Goal: Information Seeking & Learning: Learn about a topic

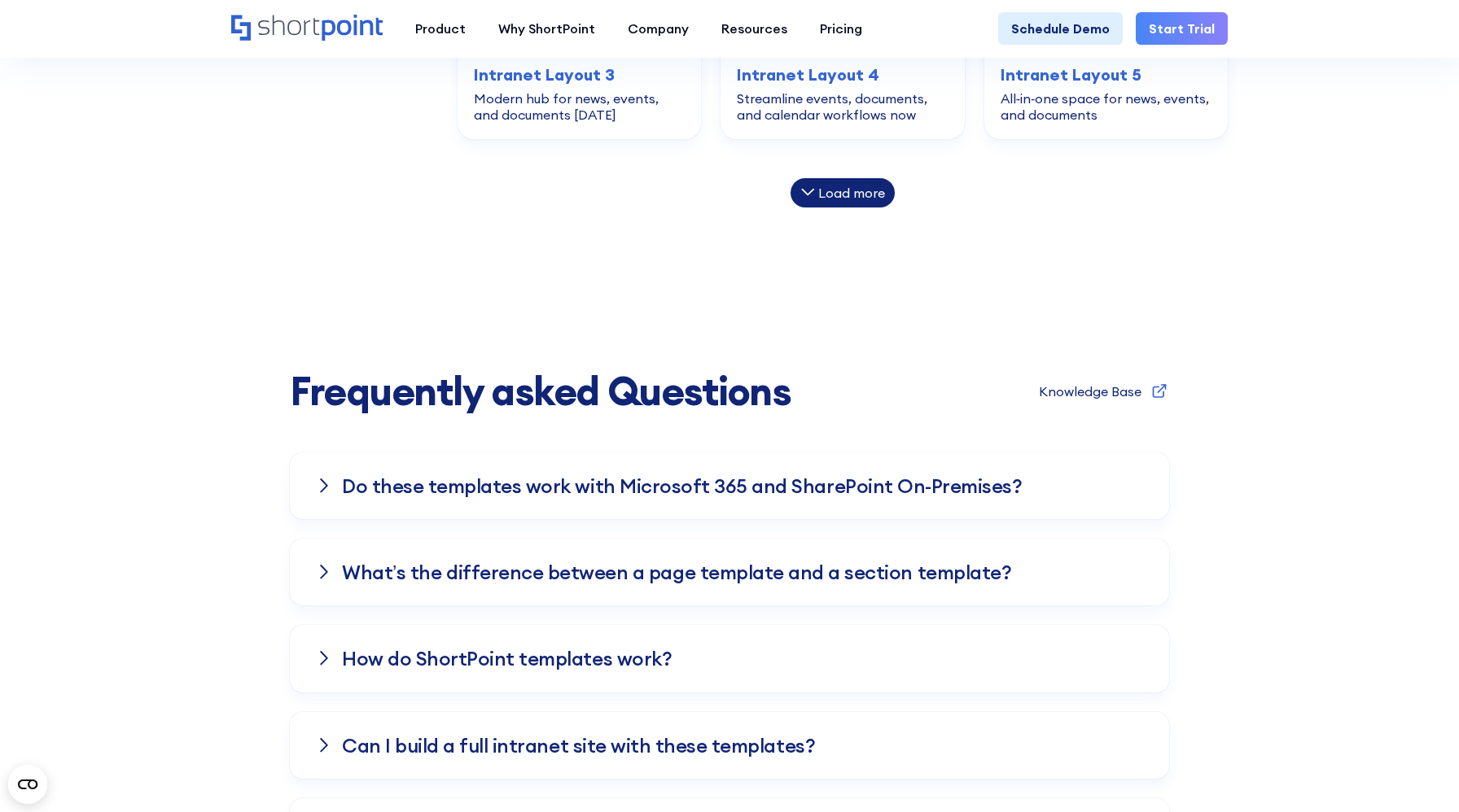
scroll to position [1190, 0]
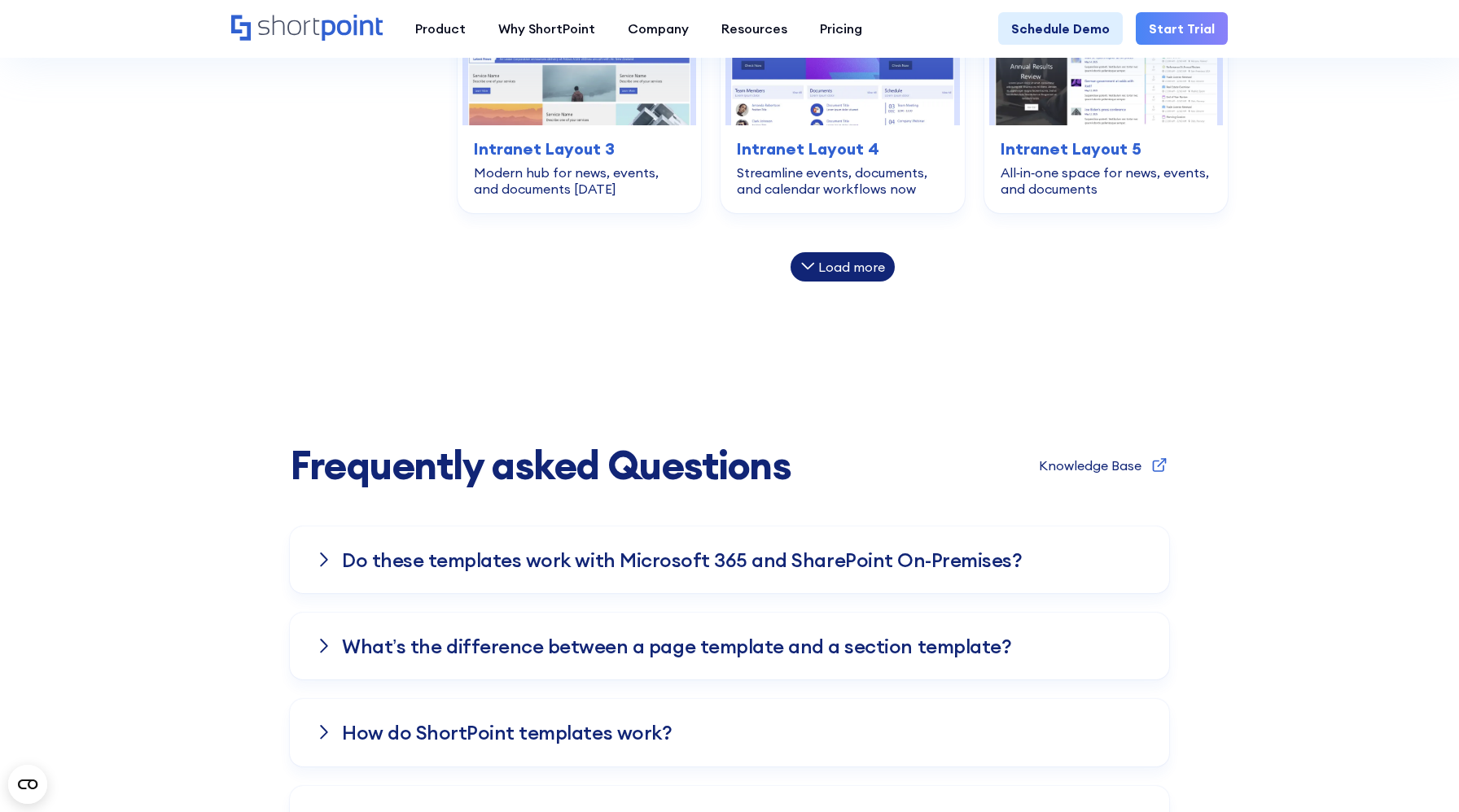
click at [1138, 467] on div "Knowledge Base" at bounding box center [1090, 465] width 103 height 13
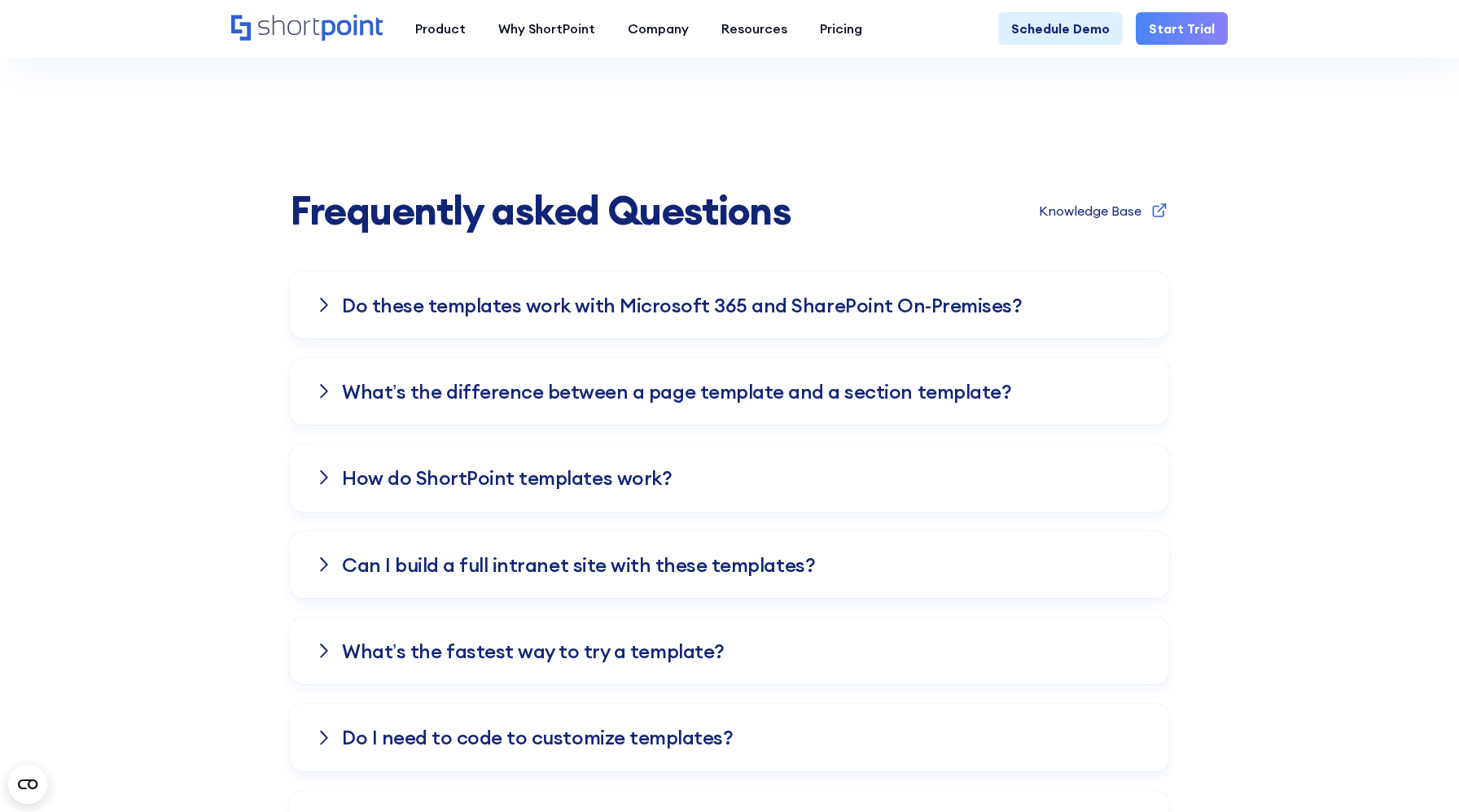
scroll to position [1517, 0]
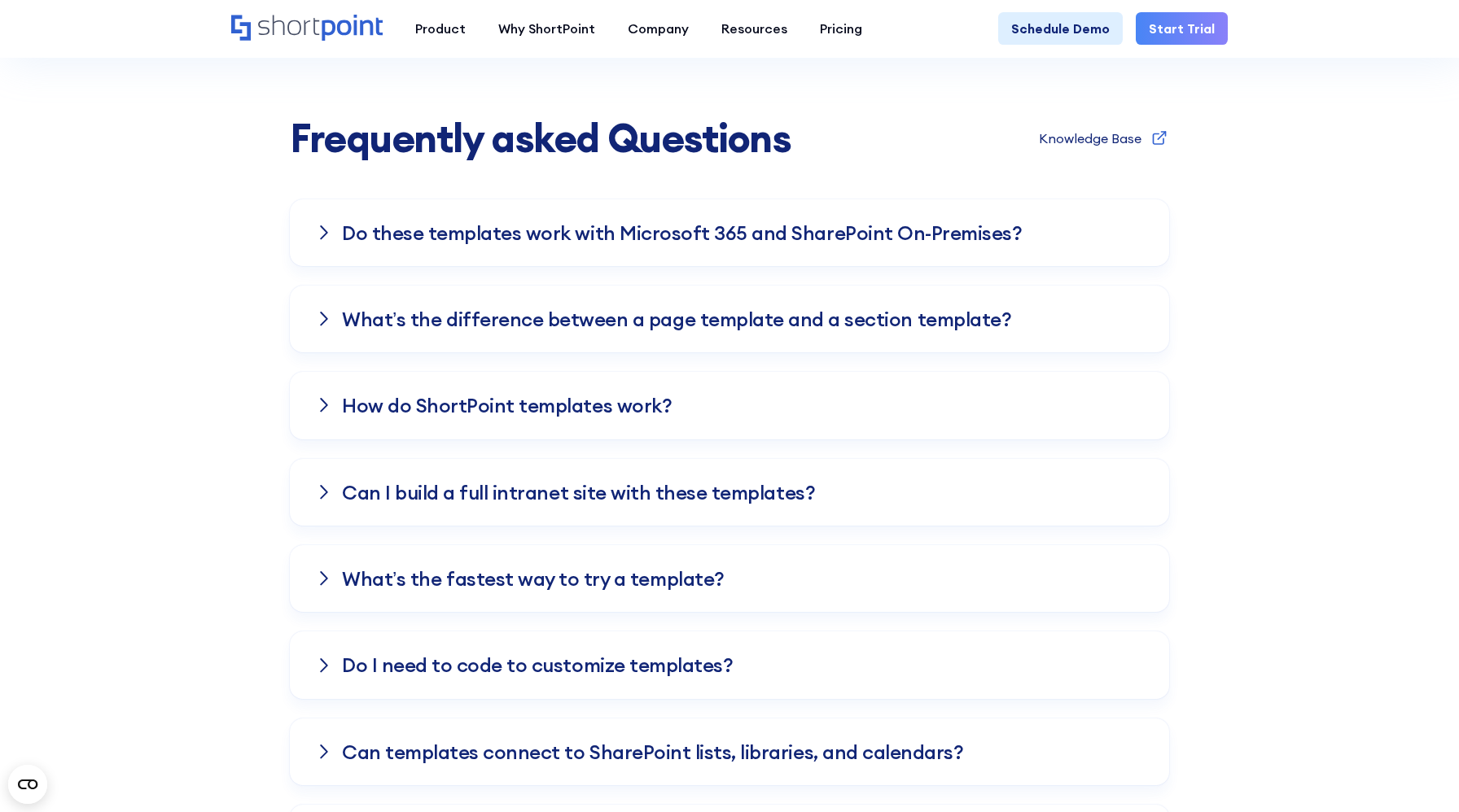
click at [1063, 320] on div "What’s the difference between a page template and a section template?" at bounding box center [729, 319] width 879 height 67
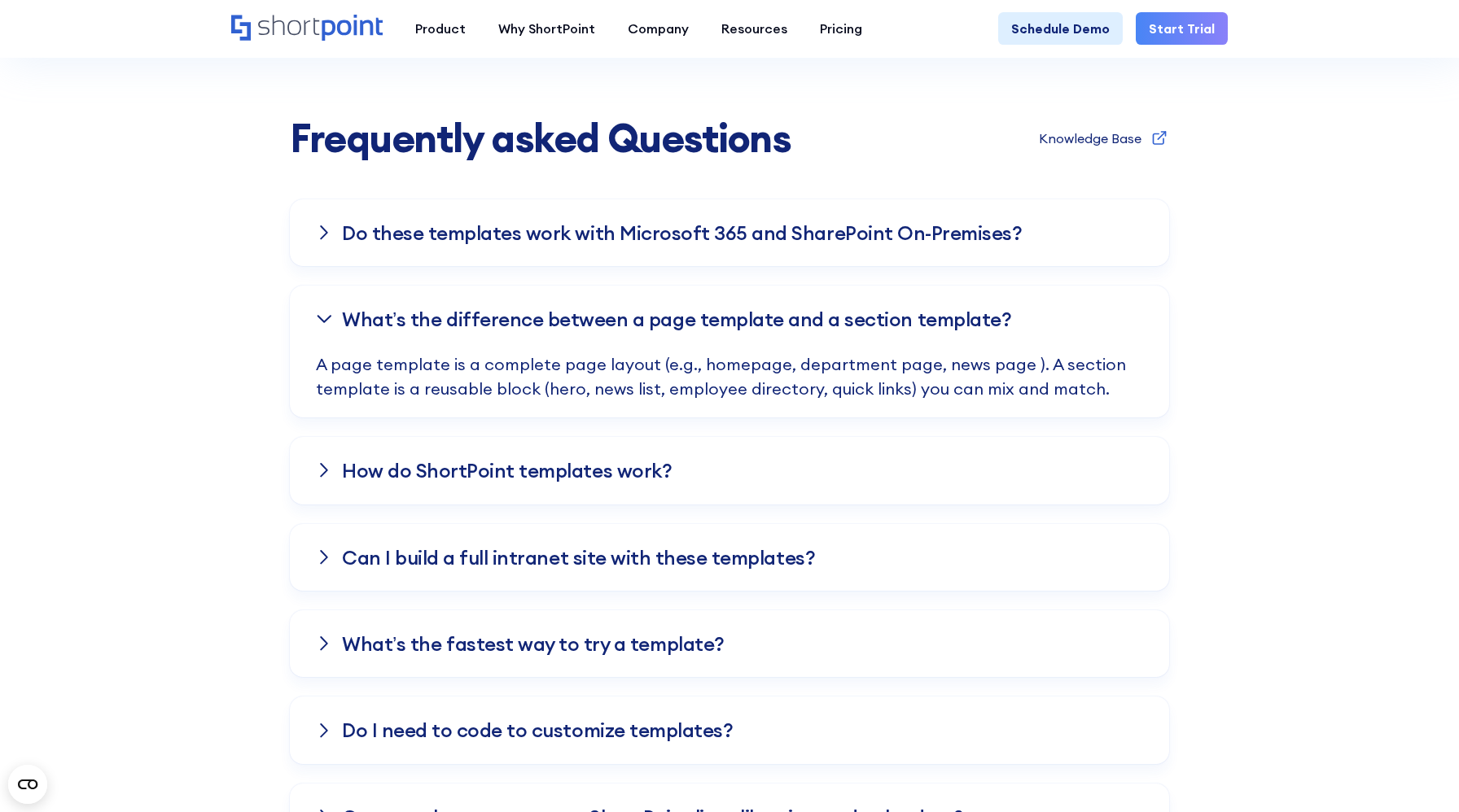
click at [1011, 363] on p "A page template is a complete page layout (e.g., homepage, department page, new…" at bounding box center [729, 385] width 827 height 65
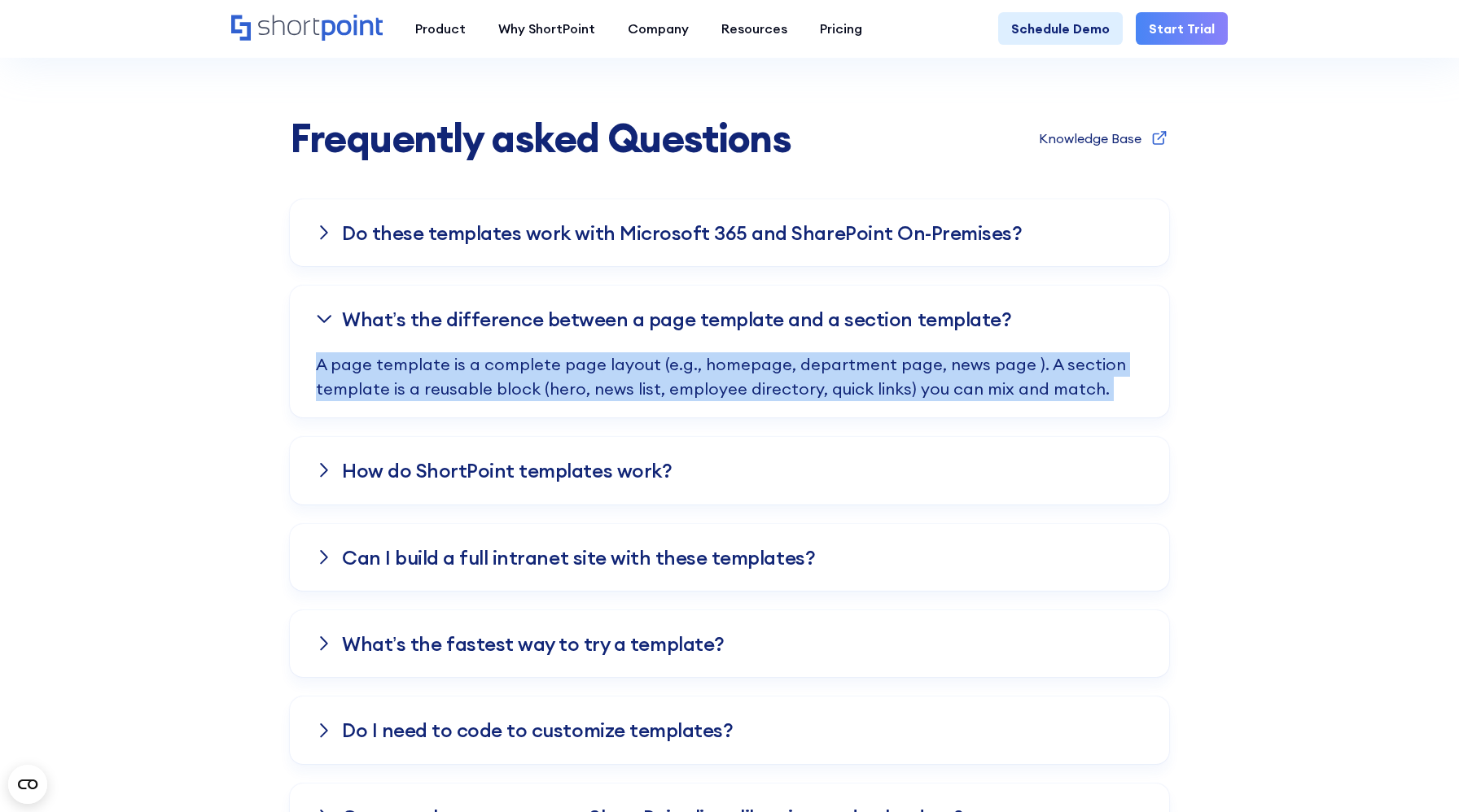
click at [1011, 363] on p "A page template is a complete page layout (e.g., homepage, department page, new…" at bounding box center [729, 385] width 827 height 65
click at [1048, 363] on p "A page template is a complete page layout (e.g., homepage, department page, new…" at bounding box center [729, 385] width 827 height 65
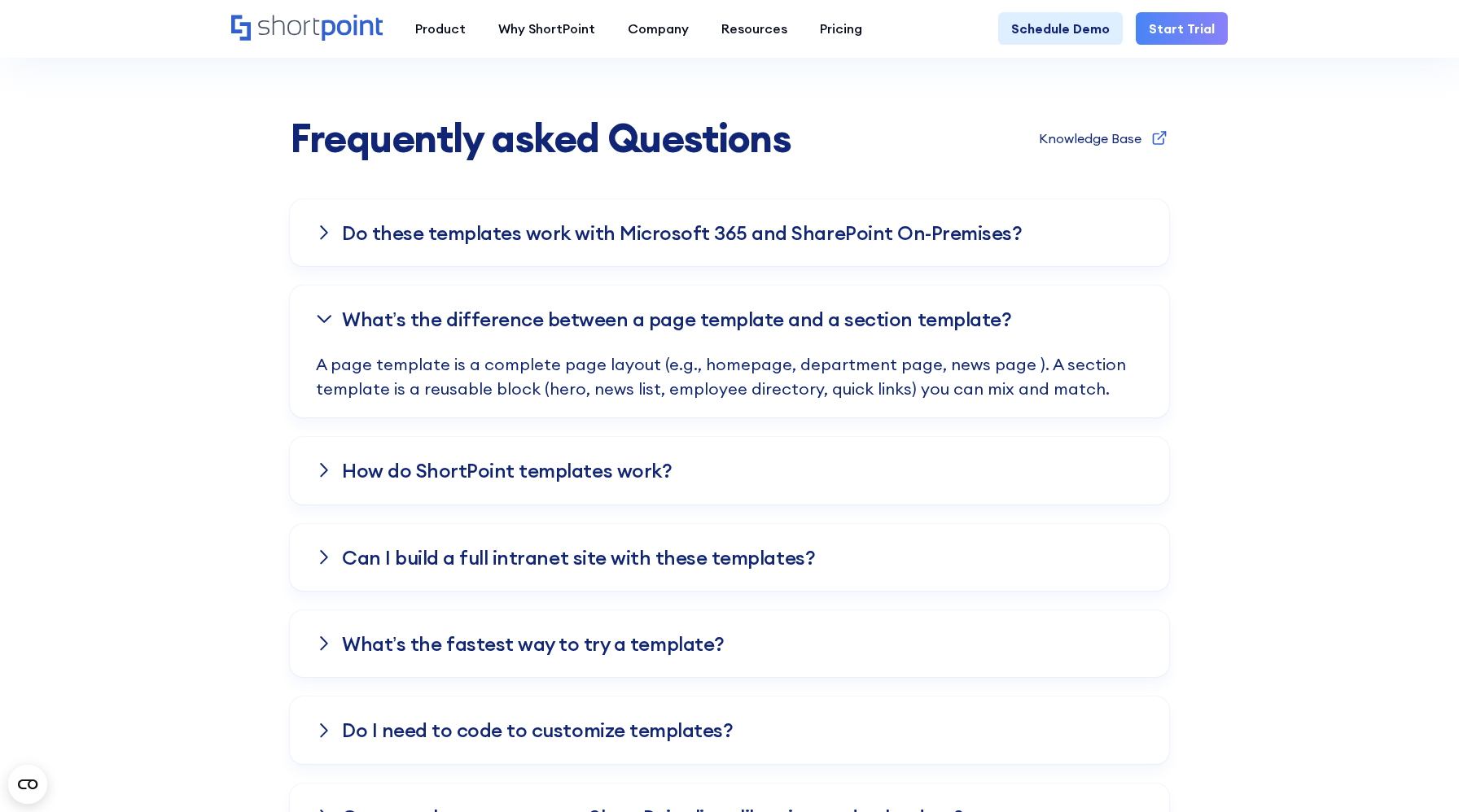
click at [993, 318] on div "What’s the difference between a page template and a section template?" at bounding box center [729, 319] width 879 height 67
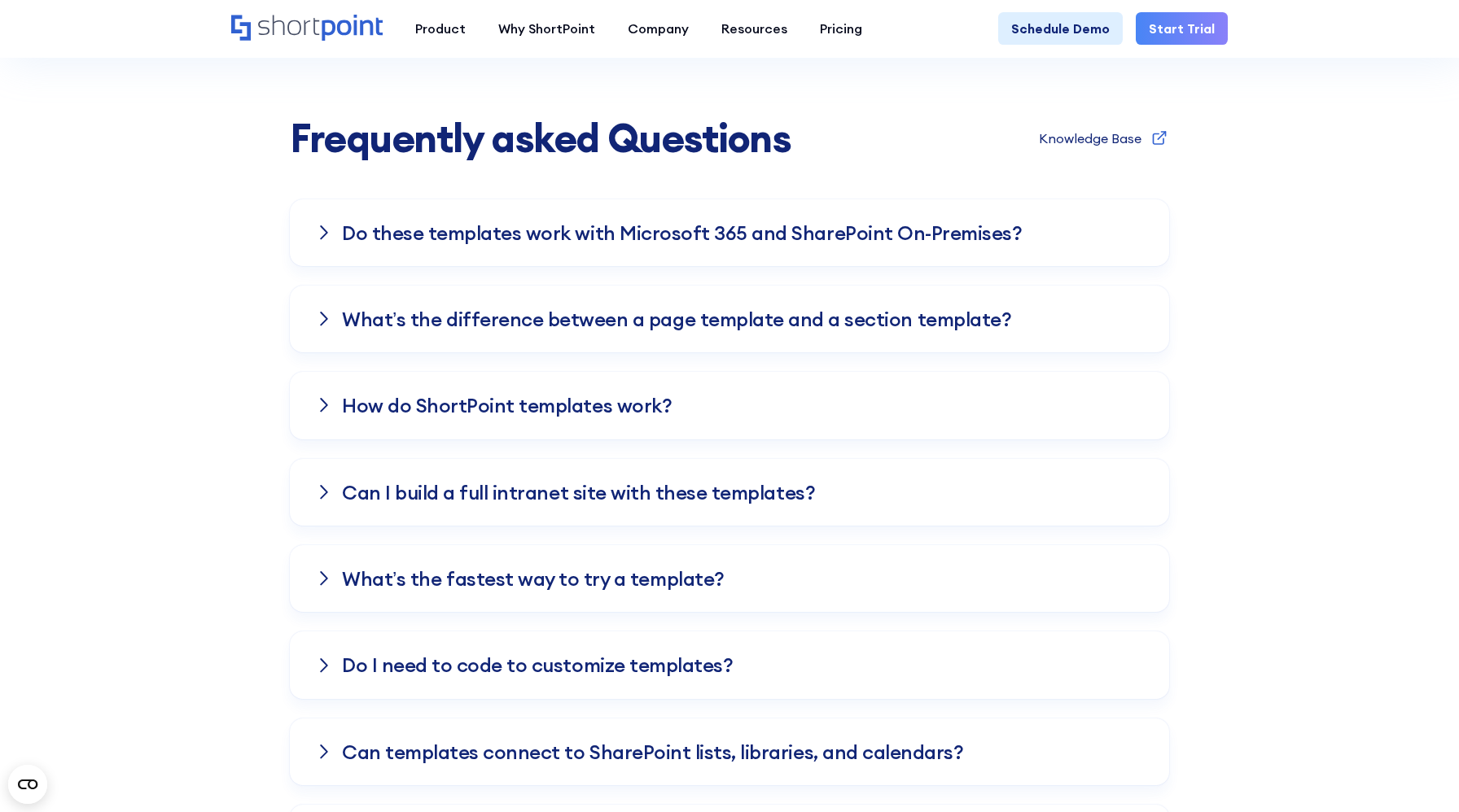
click at [955, 243] on h3 "Do these templates work with Microsoft 365 and SharePoint On-Premises?" at bounding box center [682, 233] width 680 height 22
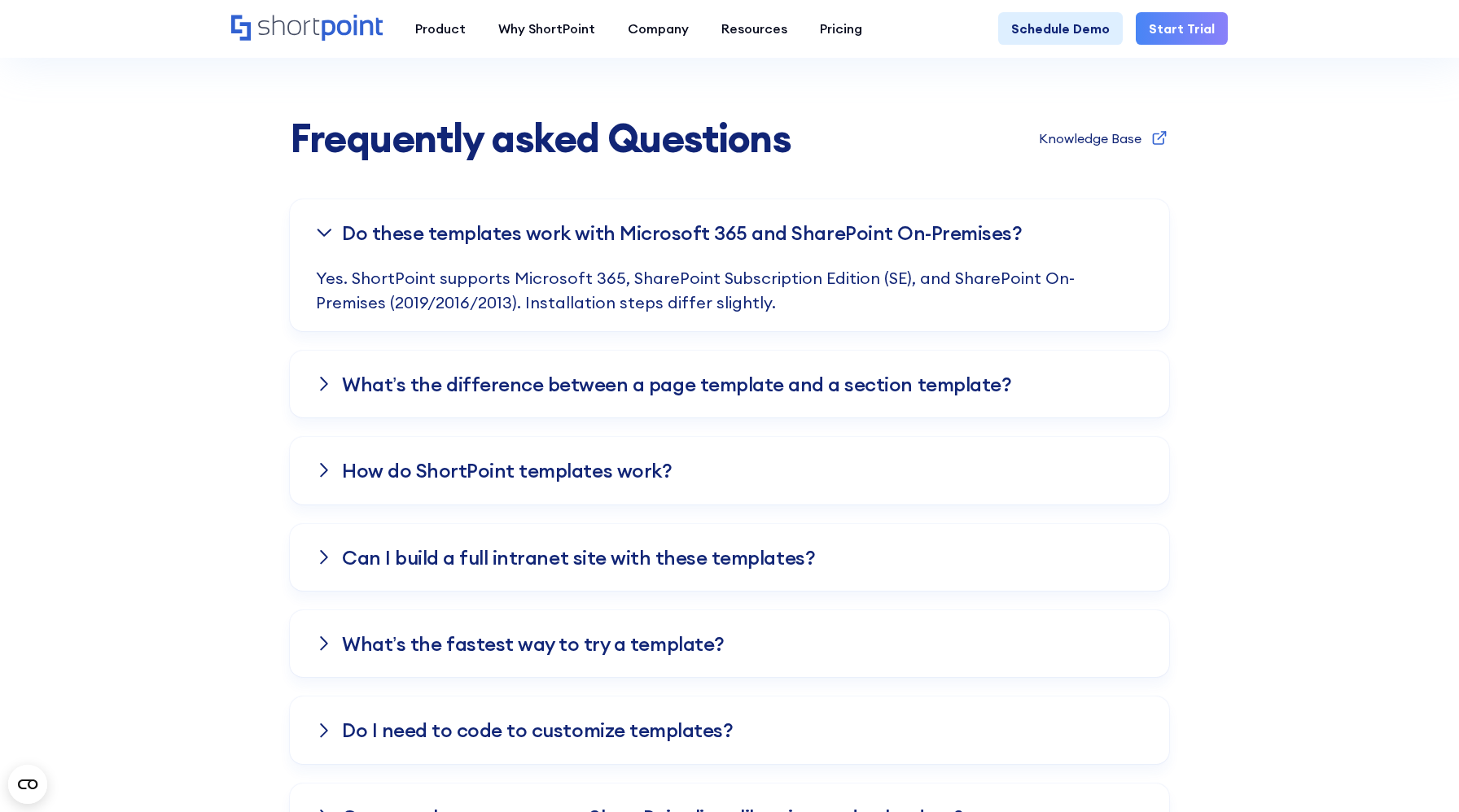
click at [955, 243] on h3 "Do these templates work with Microsoft 365 and SharePoint On-Premises?" at bounding box center [682, 233] width 680 height 22
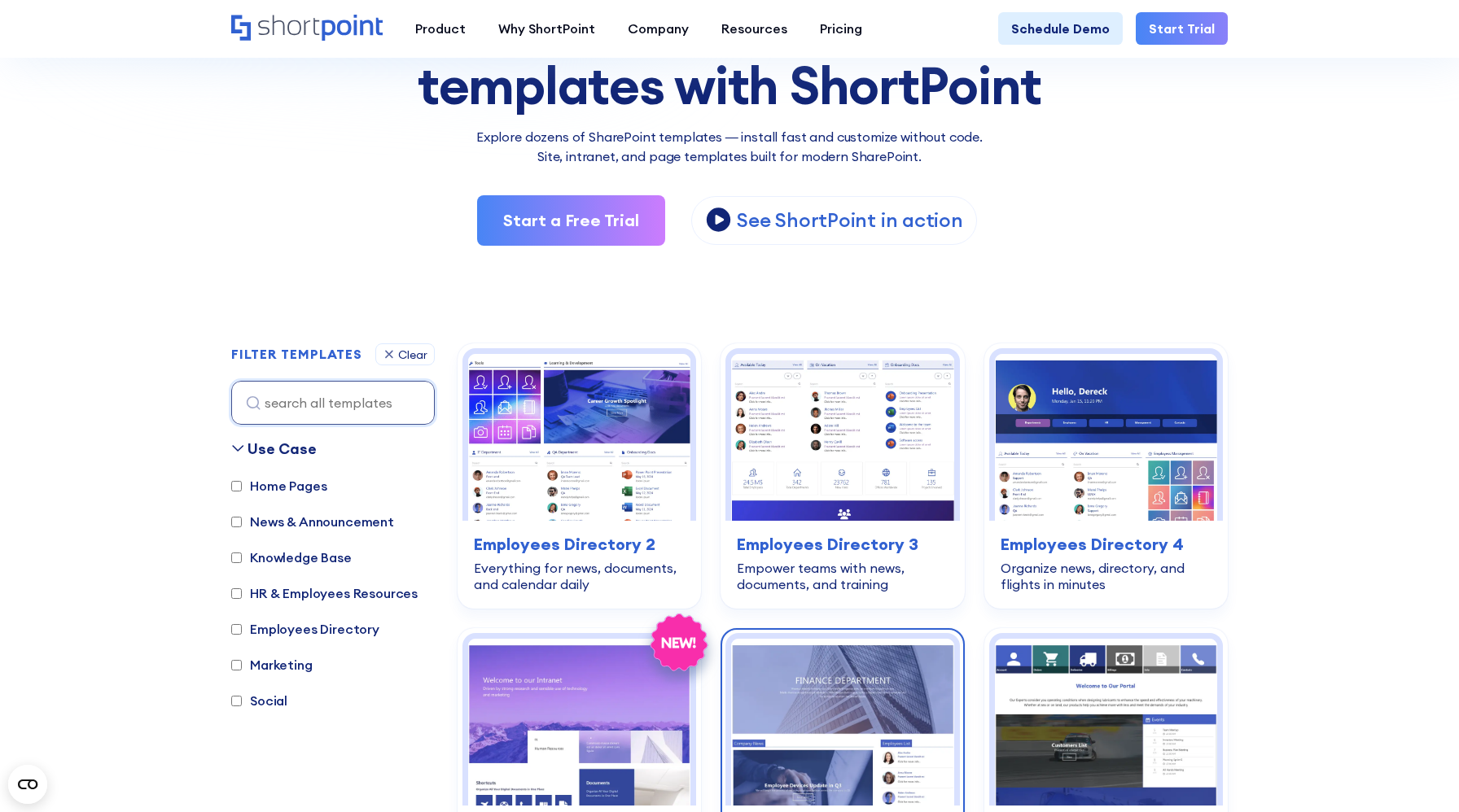
scroll to position [272, 0]
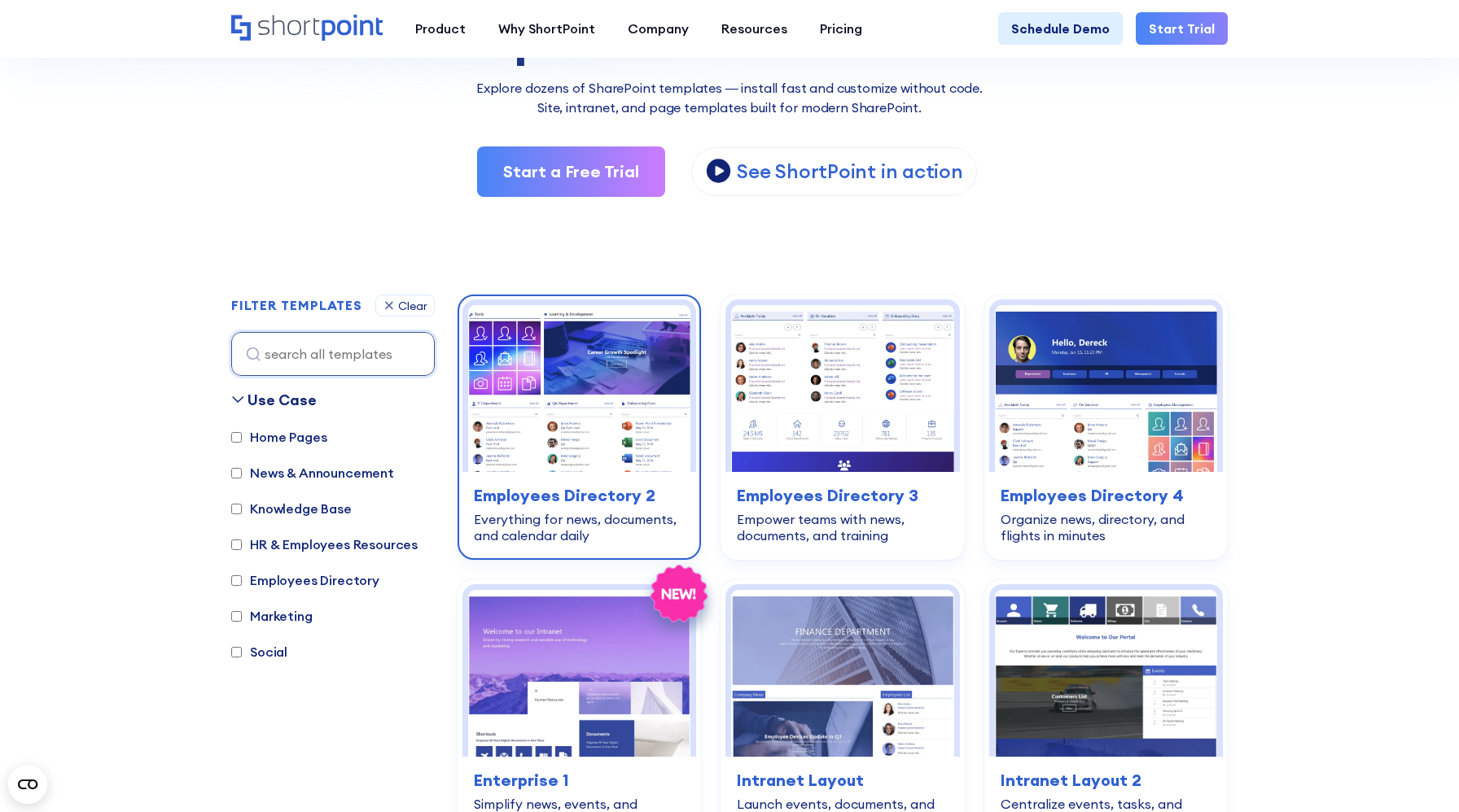
click at [628, 380] on img at bounding box center [579, 389] width 222 height 167
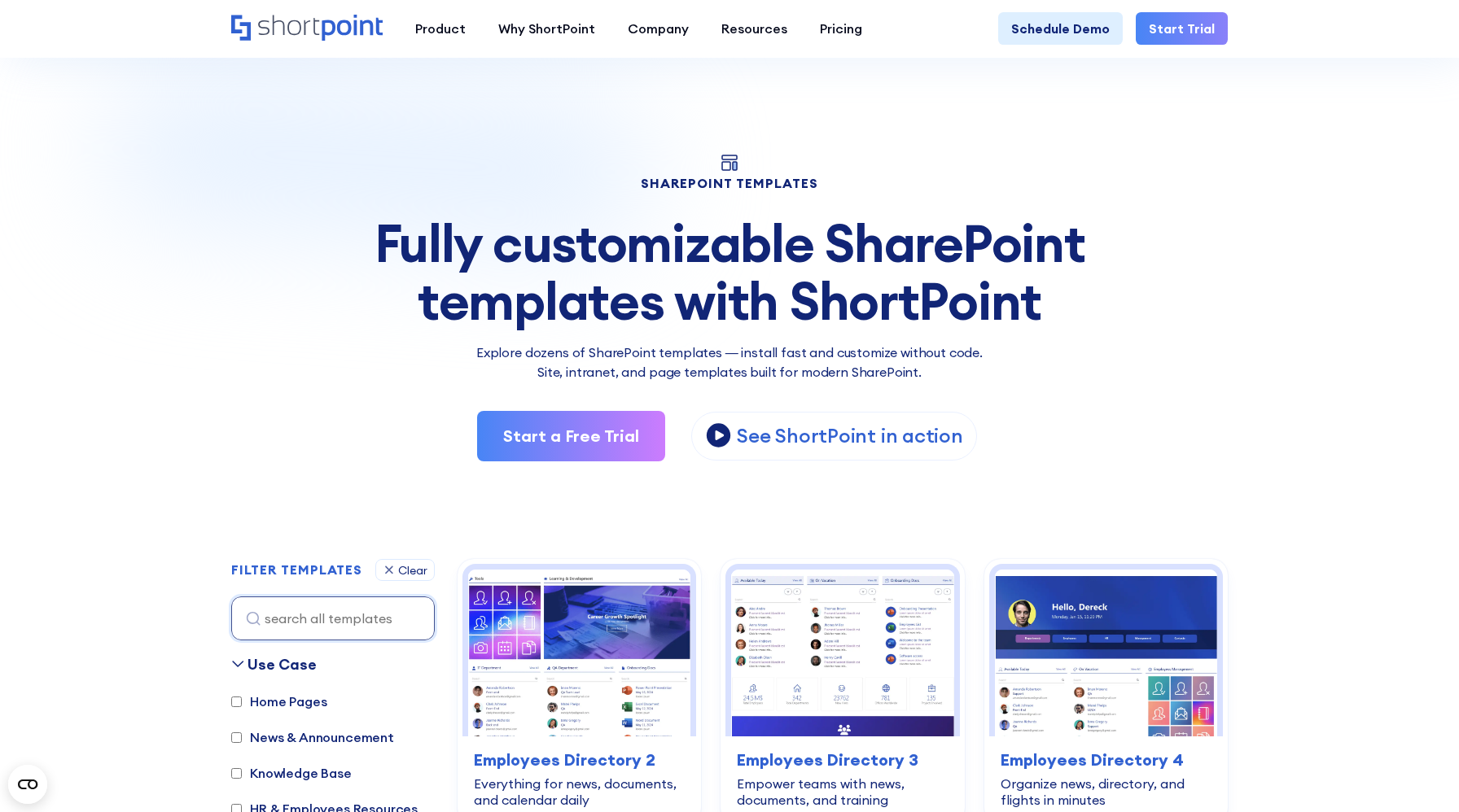
scroll to position [0, 0]
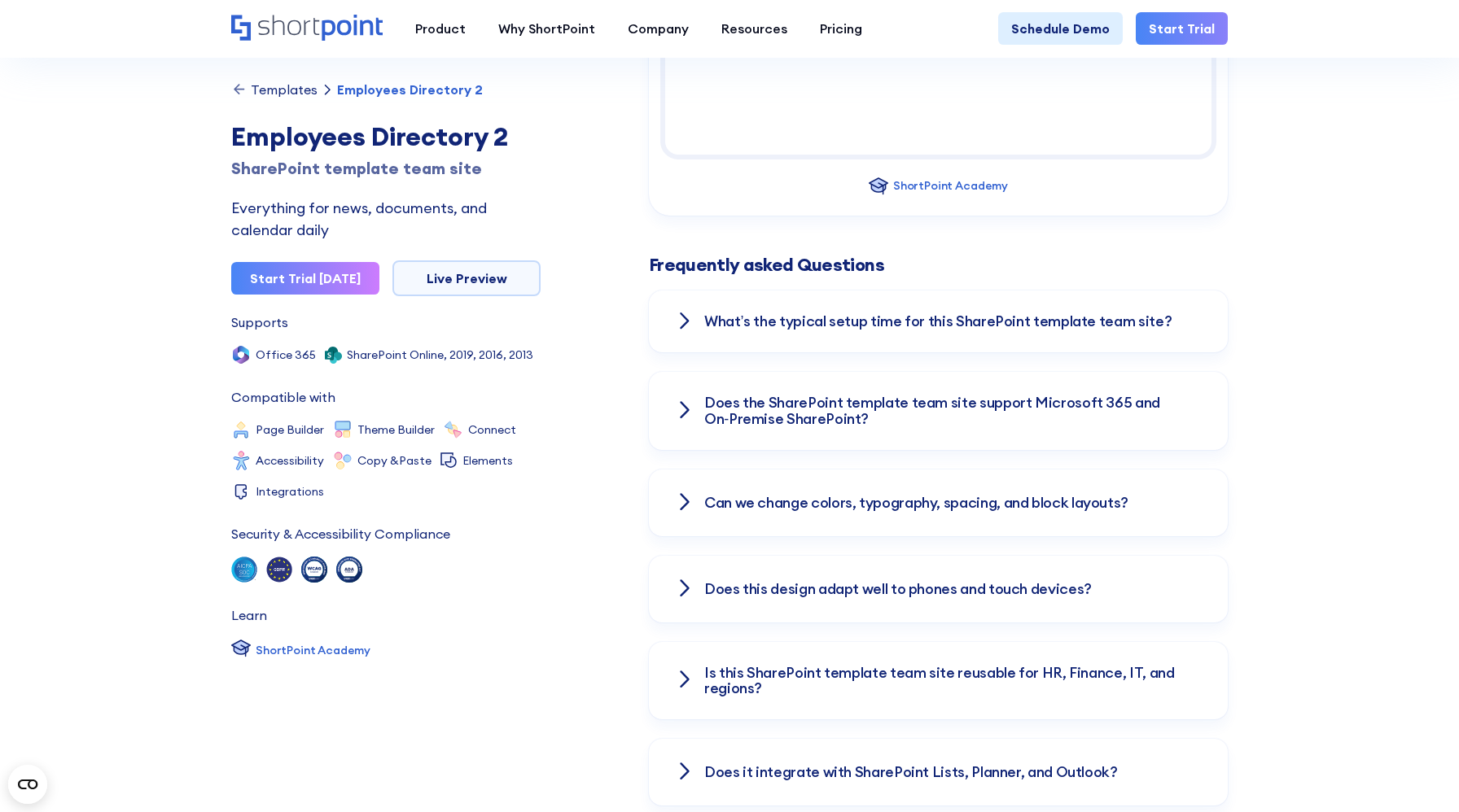
scroll to position [2824, 0]
click at [1122, 393] on h3 "Does the SharePoint template team site support Microsoft 365 and On‑Premise Sha…" at bounding box center [953, 408] width 498 height 32
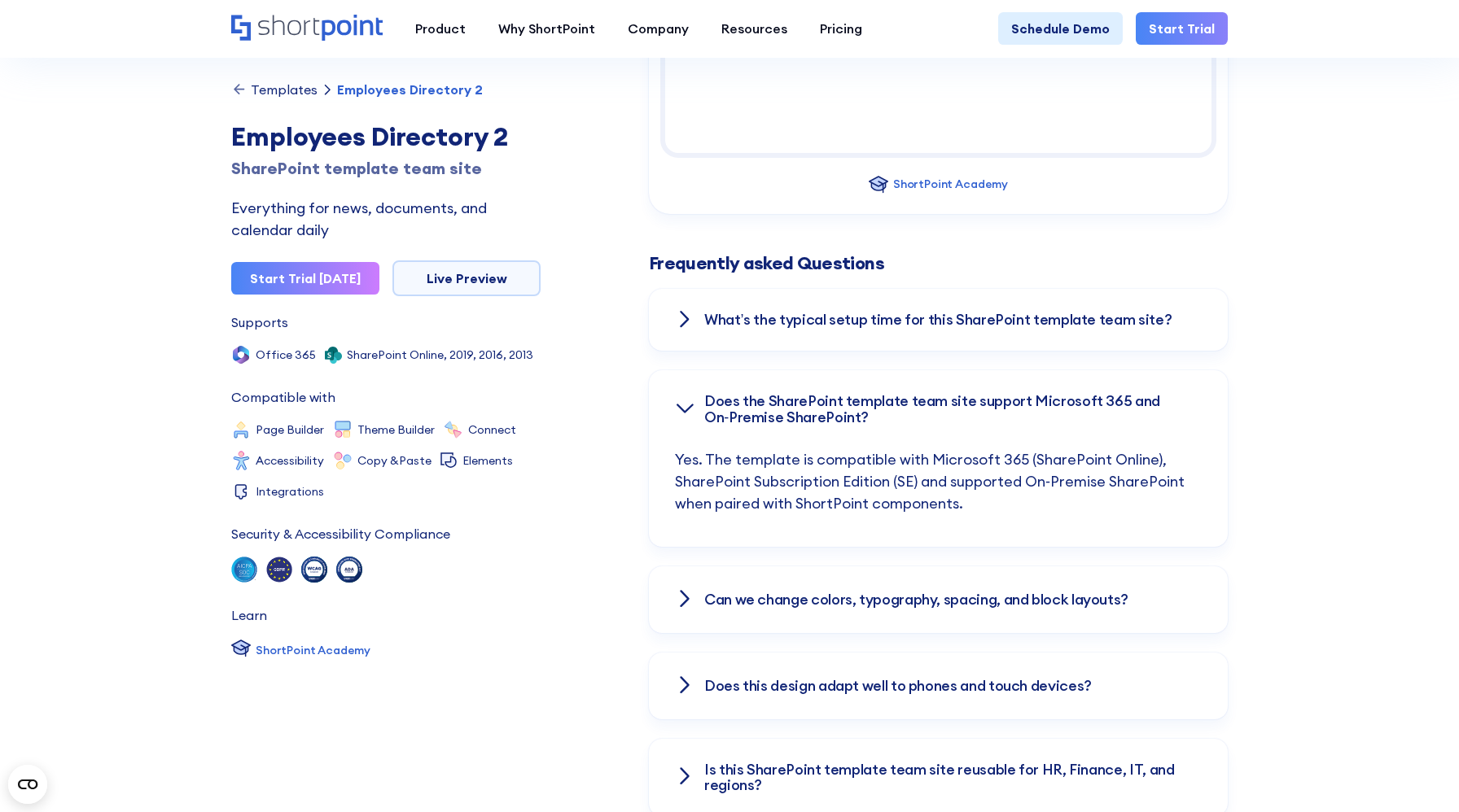
click at [1095, 393] on h3 "Does the SharePoint template team site support Microsoft 365 and On‑Premise Sha…" at bounding box center [953, 408] width 498 height 32
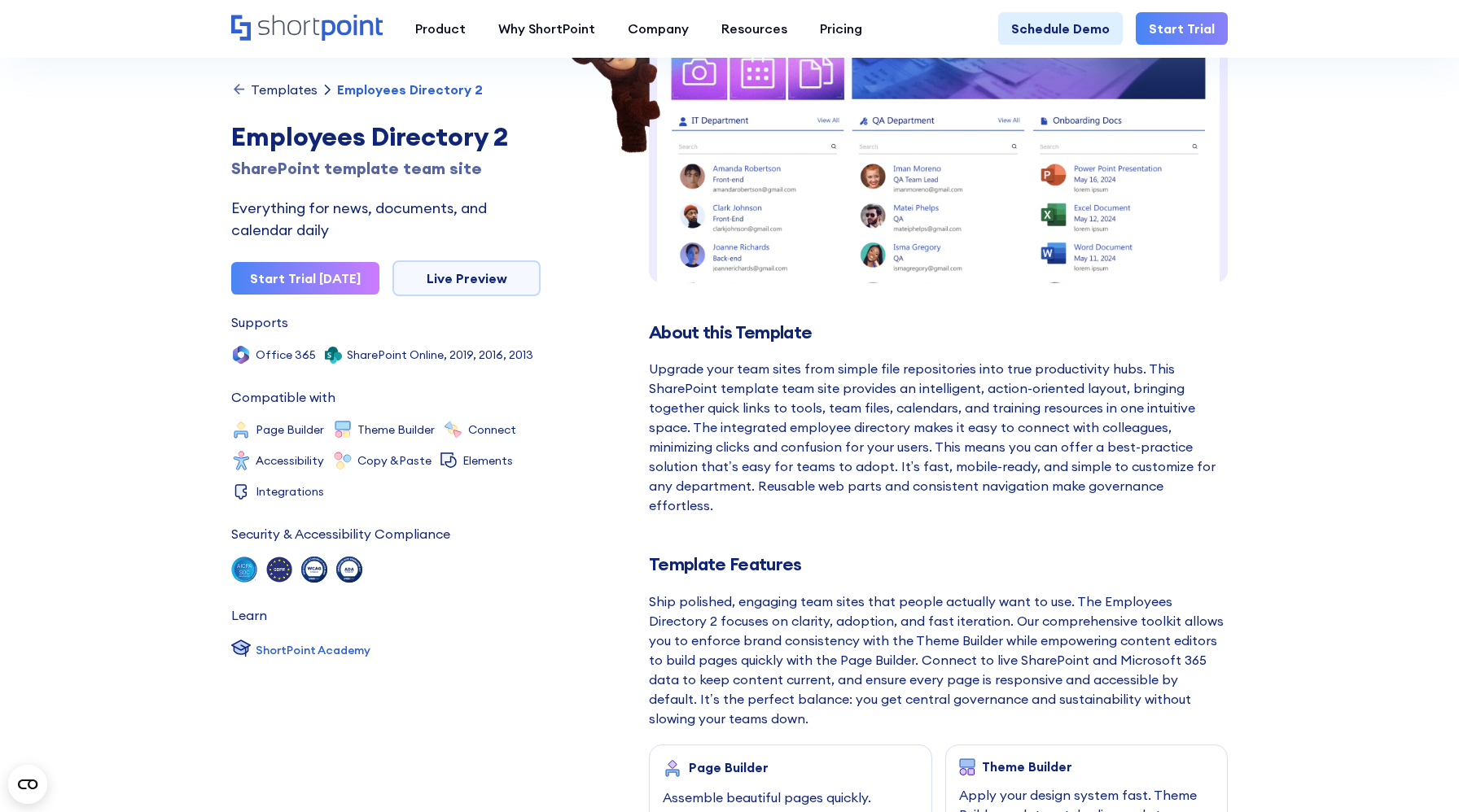
scroll to position [0, 0]
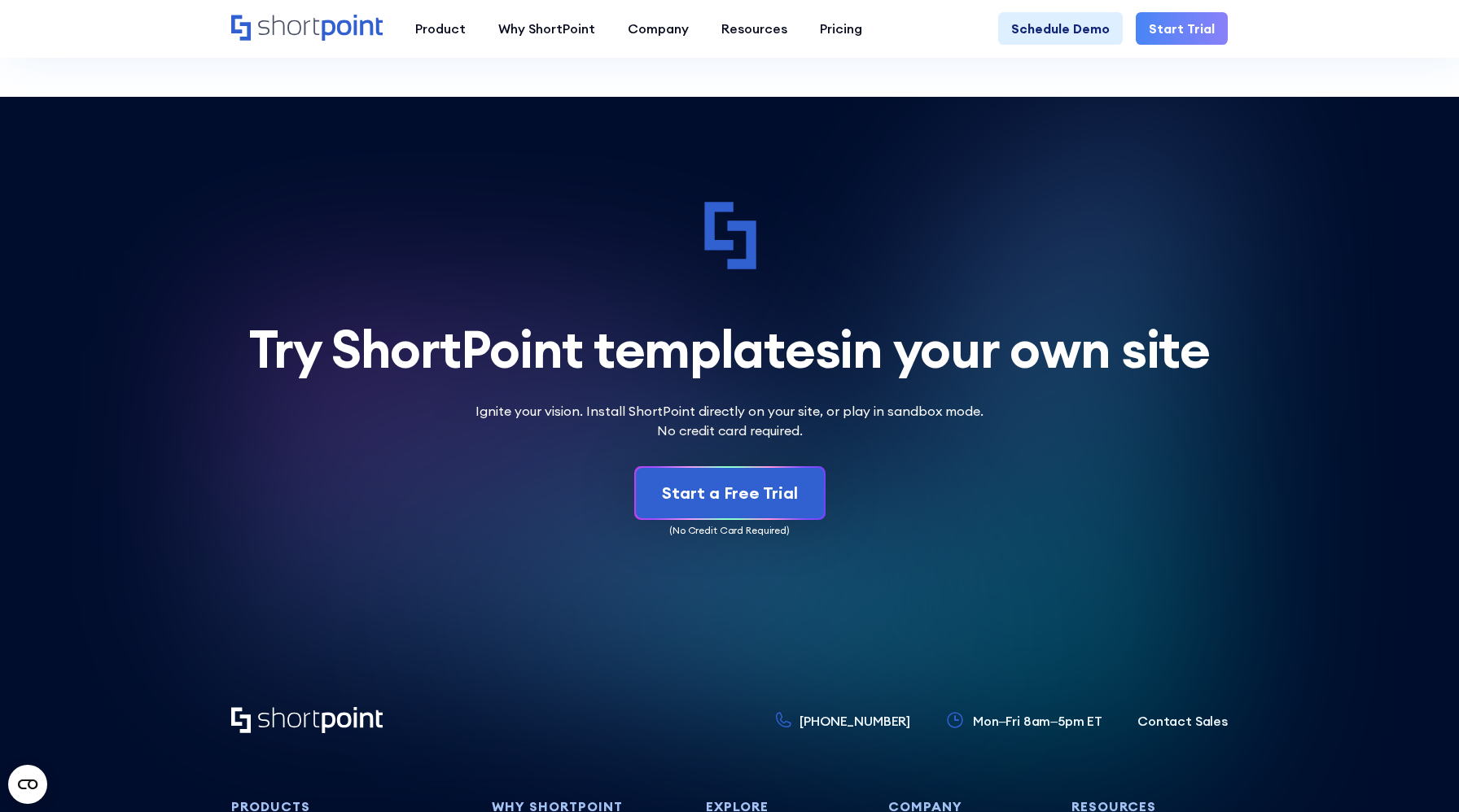
scroll to position [5230, 0]
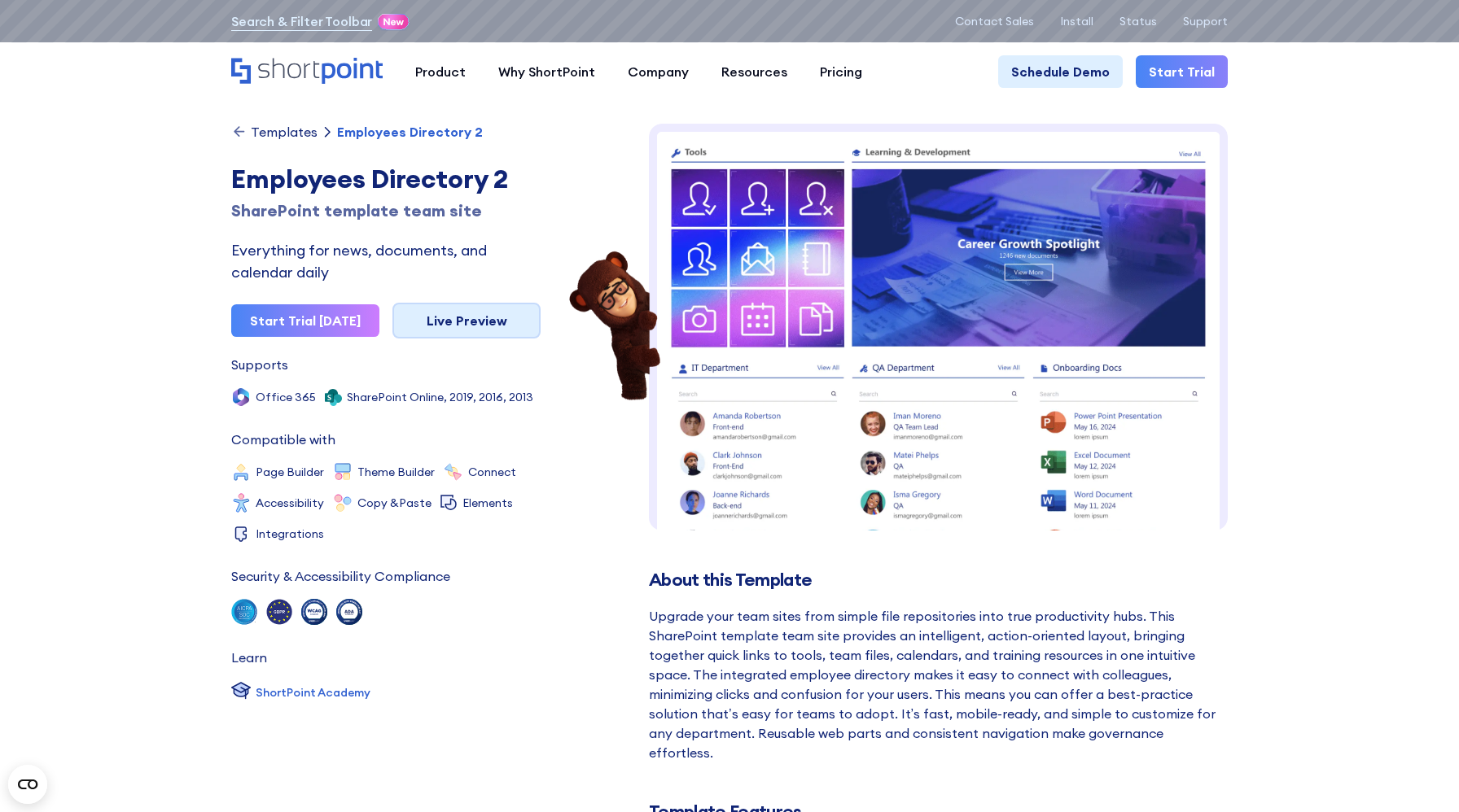
click at [512, 315] on link "Live Preview" at bounding box center [465, 320] width 148 height 36
click at [593, 379] on img at bounding box center [614, 326] width 98 height 156
drag, startPoint x: 532, startPoint y: 393, endPoint x: 228, endPoint y: 400, distance: 304.1
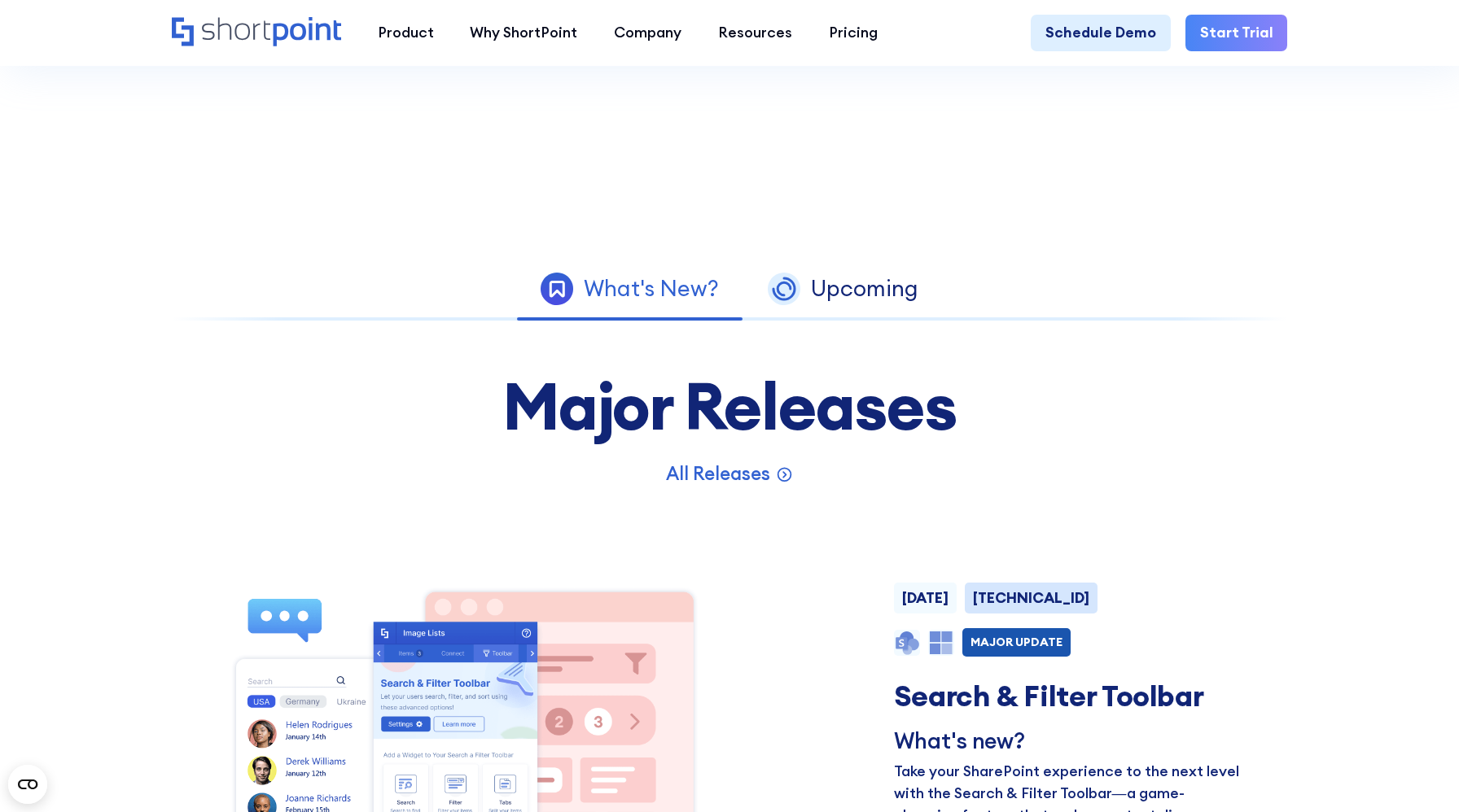
scroll to position [864, 0]
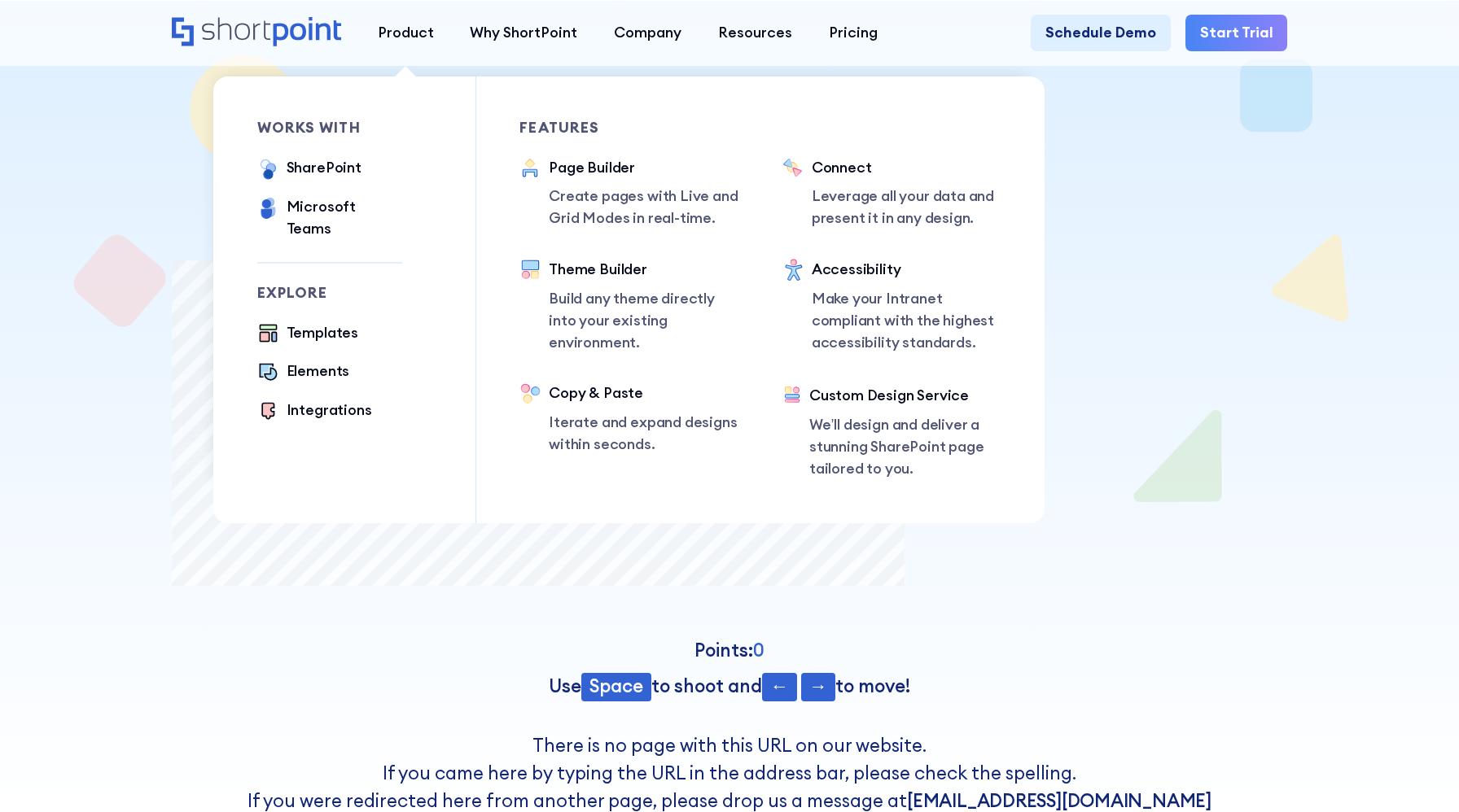
click at [407, 177] on div "works with SharePoint Microsoft Teams SAP Explore Templates Elements Integratio…" at bounding box center [366, 300] width 219 height 447
click at [327, 360] on div "Elements" at bounding box center [317, 371] width 64 height 22
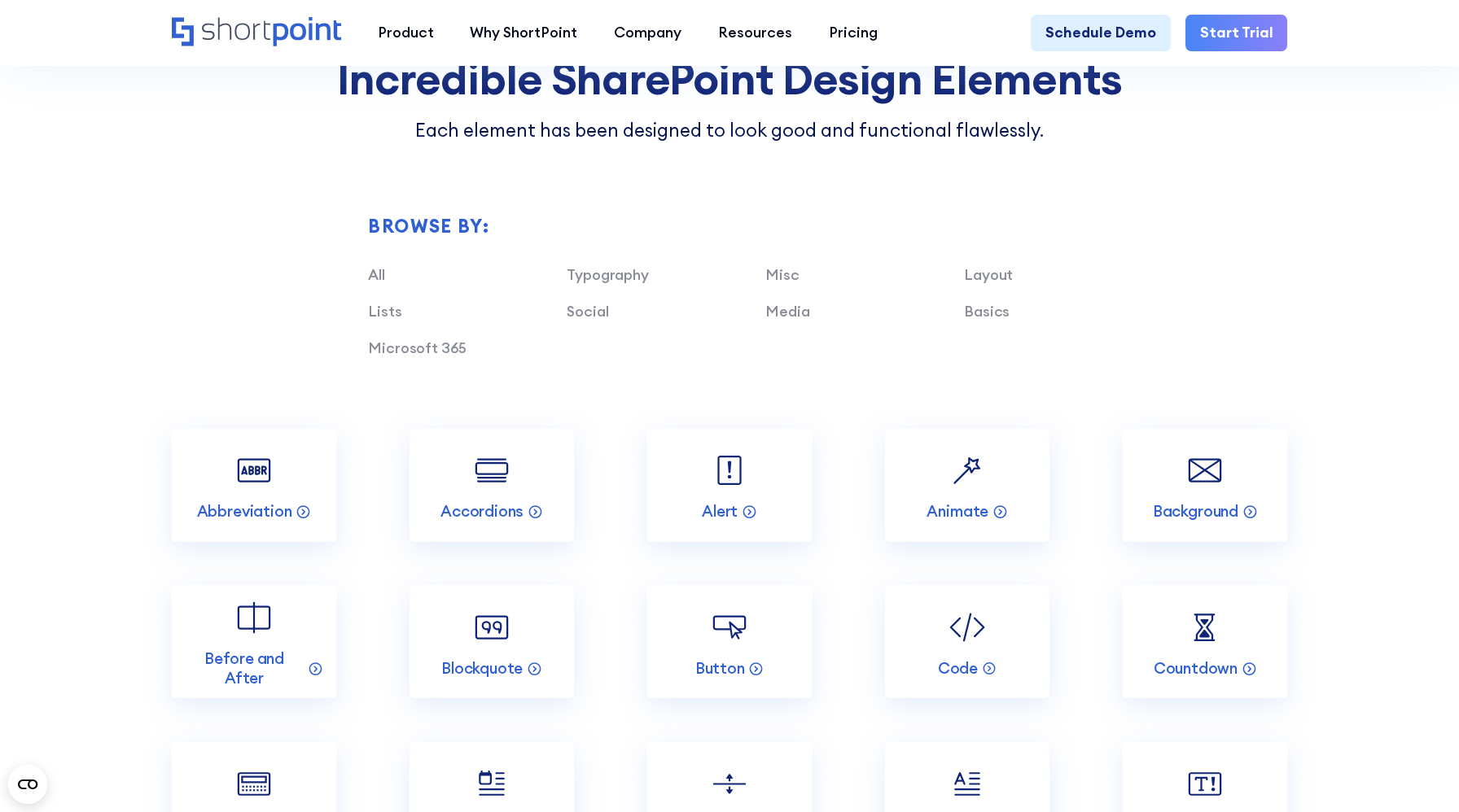
scroll to position [1598, 0]
